Goal: Task Accomplishment & Management: Use online tool/utility

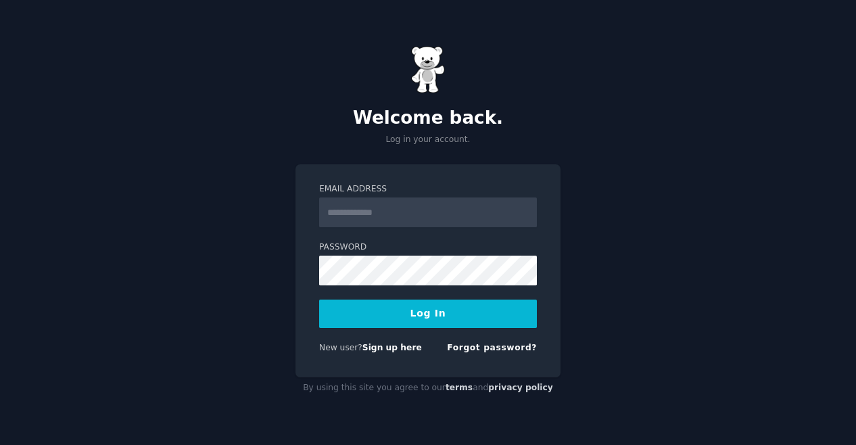
drag, startPoint x: 0, startPoint y: 0, endPoint x: 426, endPoint y: 217, distance: 477.9
click at [426, 217] on input "Email Address" at bounding box center [428, 212] width 218 height 30
type input "**********"
click at [366, 310] on button "Log In" at bounding box center [428, 313] width 218 height 28
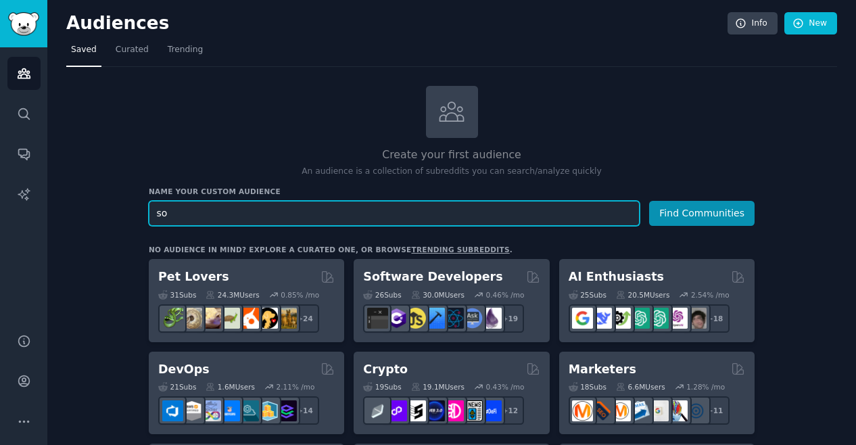
type input "s"
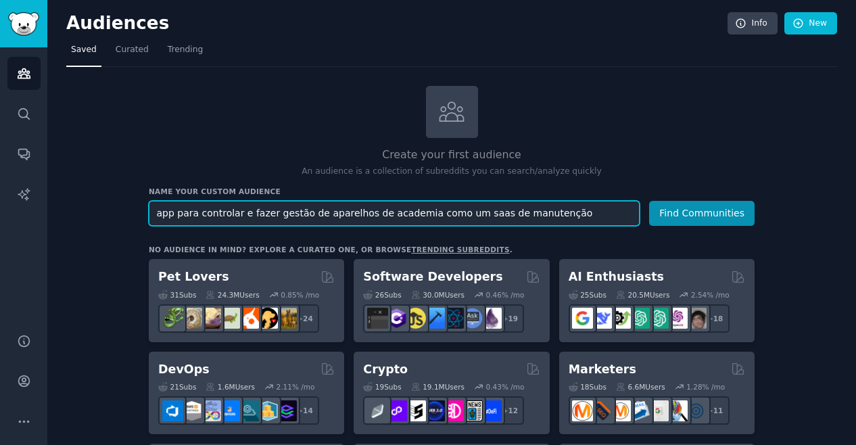
type input "app para controlar e fazer gestão de aparelhos de academia como um saas de manu…"
click at [649, 201] on button "Find Communities" at bounding box center [701, 213] width 105 height 25
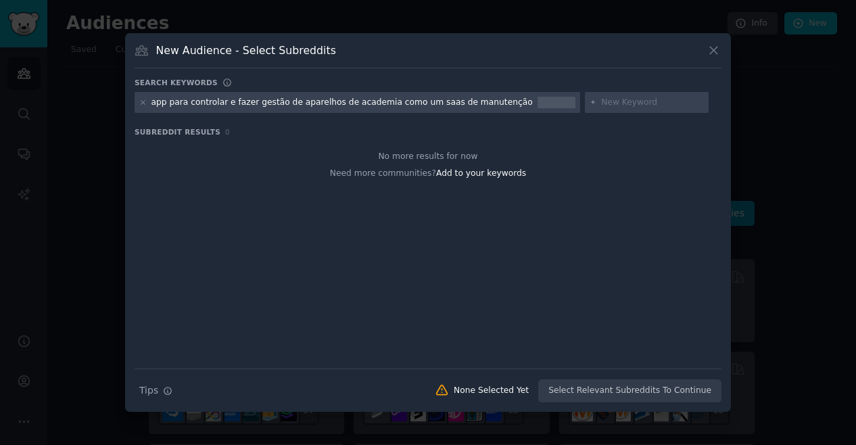
click at [714, 52] on icon at bounding box center [713, 50] width 14 height 14
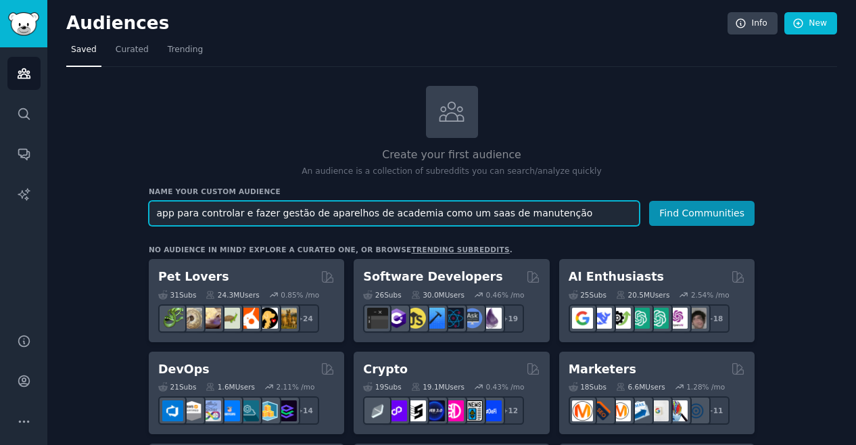
drag, startPoint x: 558, startPoint y: 203, endPoint x: 154, endPoint y: 212, distance: 404.3
click at [154, 212] on input "app para controlar e fazer gestão de aparelhos de academia como um saas de manu…" at bounding box center [394, 213] width 491 height 25
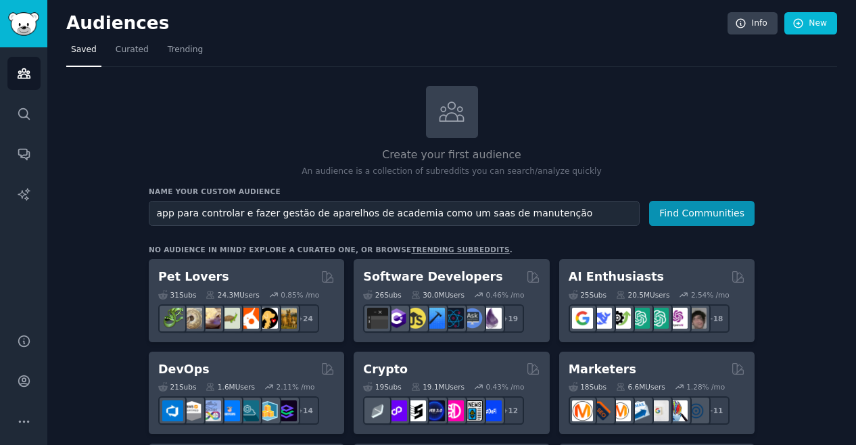
click at [182, 151] on h2 "Create your first audience" at bounding box center [452, 155] width 606 height 17
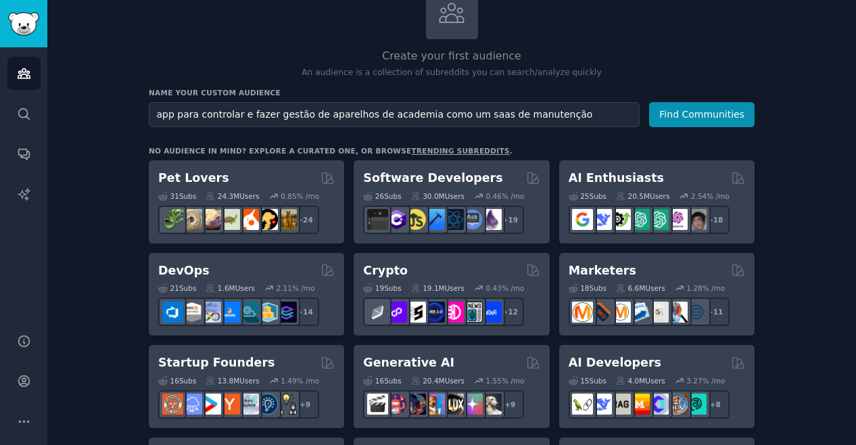
scroll to position [135, 0]
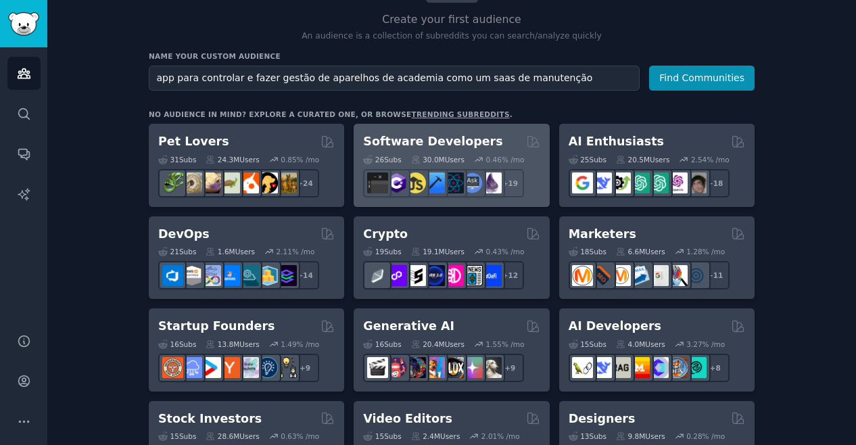
click at [424, 155] on div "30.0M Users" at bounding box center [437, 159] width 53 height 9
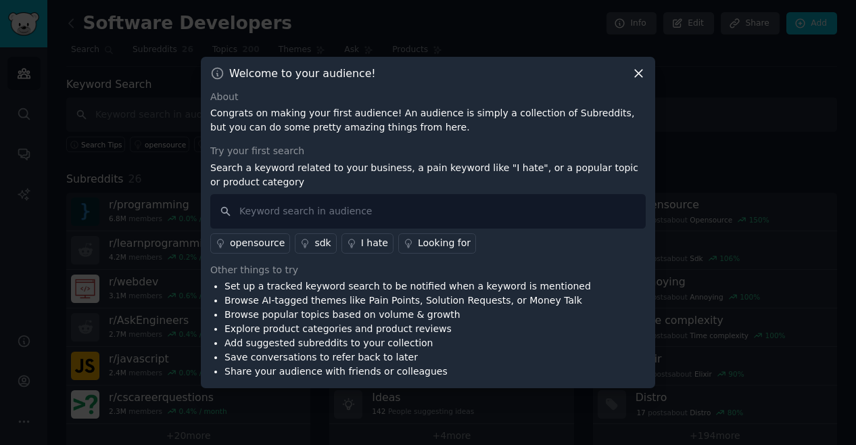
click at [633, 74] on icon at bounding box center [638, 73] width 14 height 14
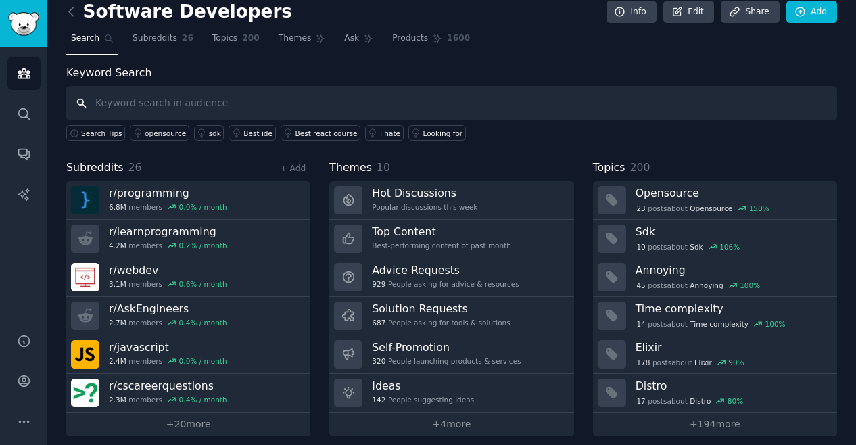
scroll to position [18, 0]
